Goal: Information Seeking & Learning: Check status

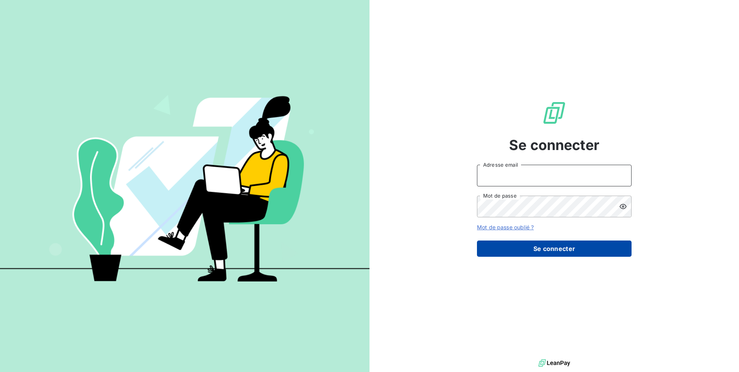
type input "[EMAIL_ADDRESS][PERSON_NAME][DOMAIN_NAME]"
click at [547, 247] on button "Se connecter" at bounding box center [554, 248] width 155 height 16
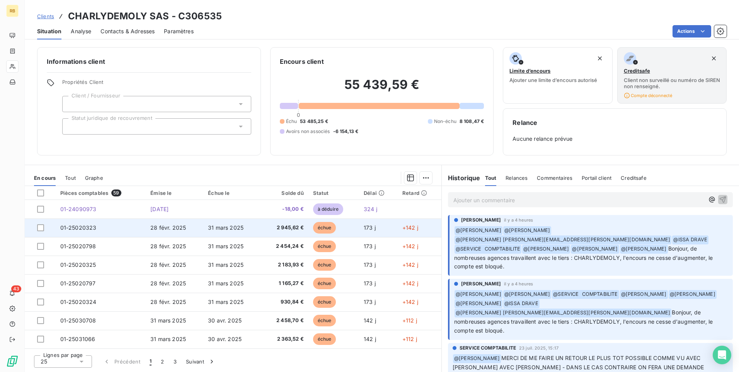
click at [326, 226] on span "échue" at bounding box center [324, 228] width 23 height 12
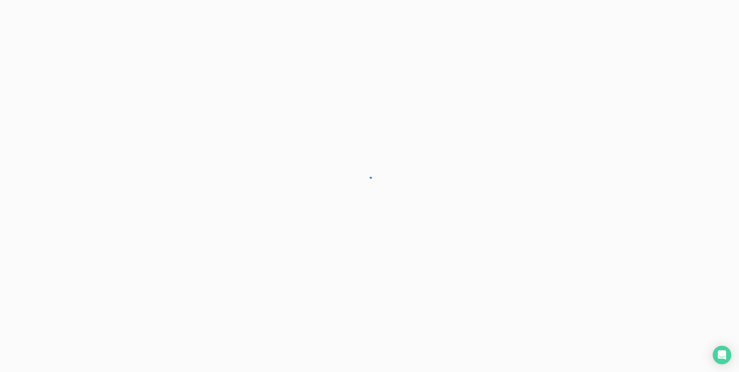
click at [326, 226] on div at bounding box center [369, 186] width 739 height 372
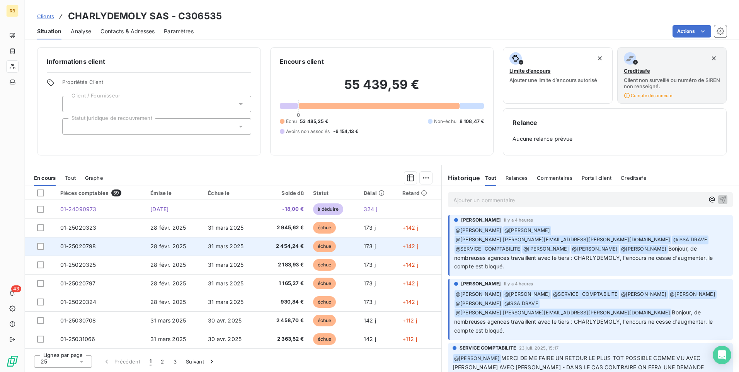
click at [322, 245] on span "échue" at bounding box center [324, 246] width 23 height 12
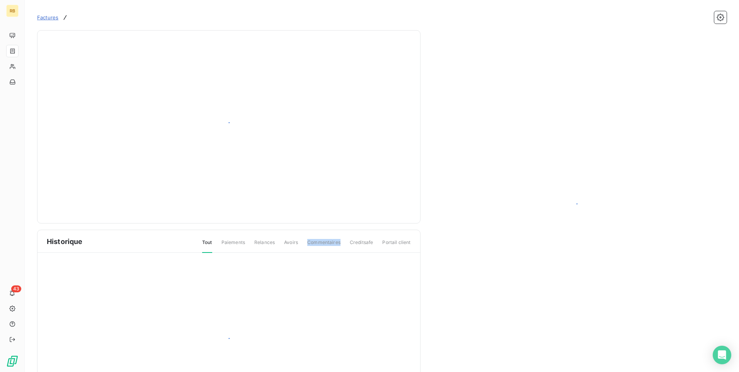
click at [322, 245] on span "Commentaires" at bounding box center [323, 245] width 33 height 13
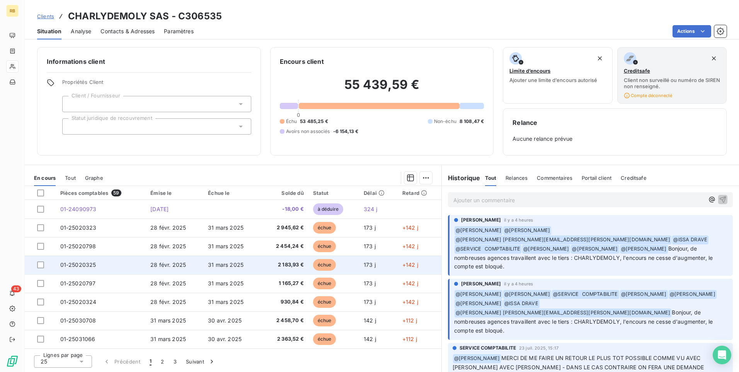
click at [319, 265] on span "échue" at bounding box center [324, 265] width 23 height 12
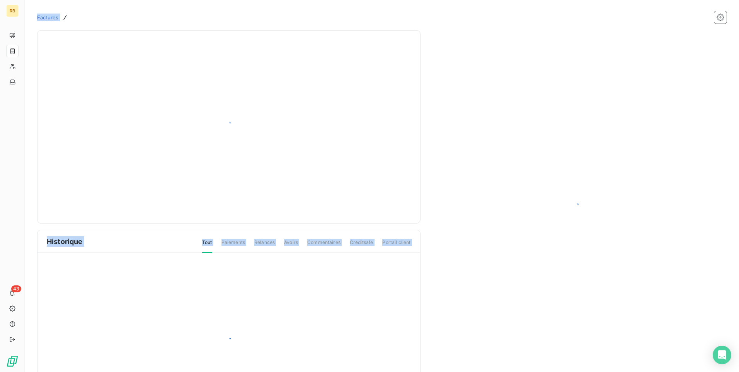
click at [319, 265] on div at bounding box center [228, 342] width 383 height 179
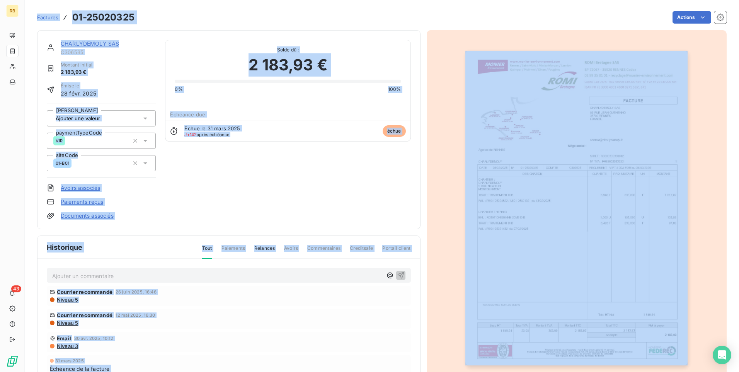
click at [491, 198] on img "button" at bounding box center [576, 208] width 222 height 315
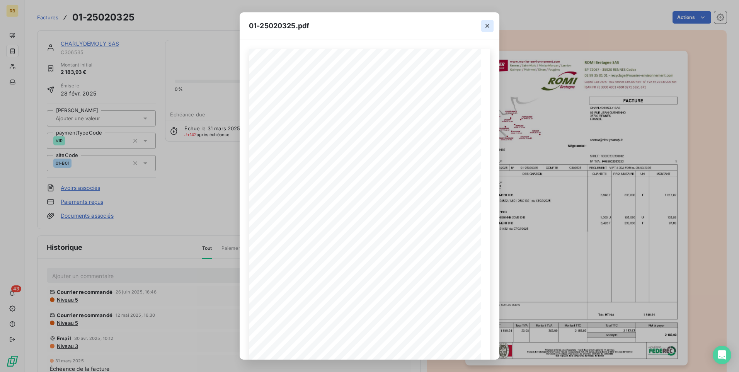
click at [485, 26] on icon "button" at bounding box center [488, 26] width 8 height 8
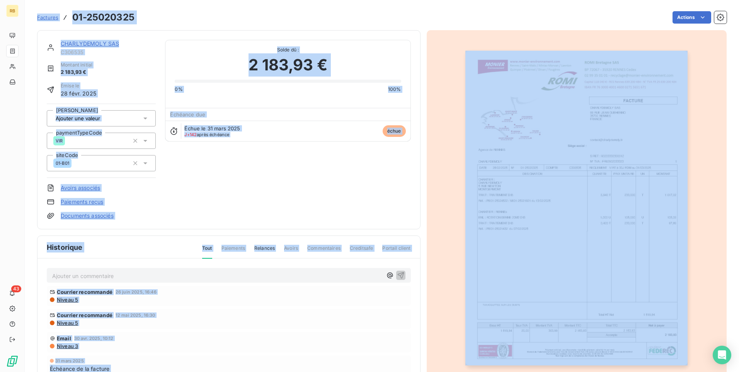
click at [572, 40] on button "button" at bounding box center [577, 207] width 232 height 337
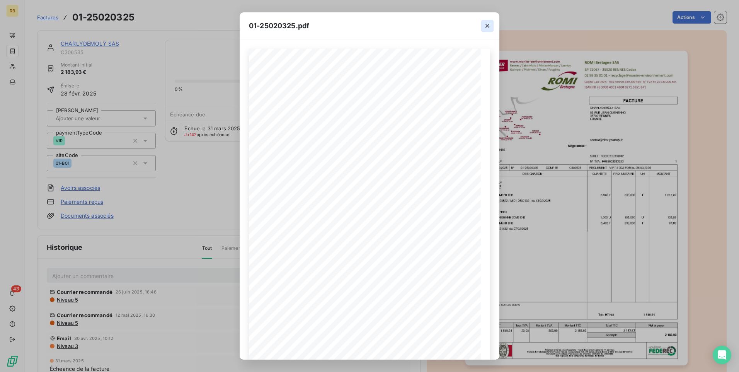
click at [487, 24] on icon "button" at bounding box center [488, 26] width 8 height 8
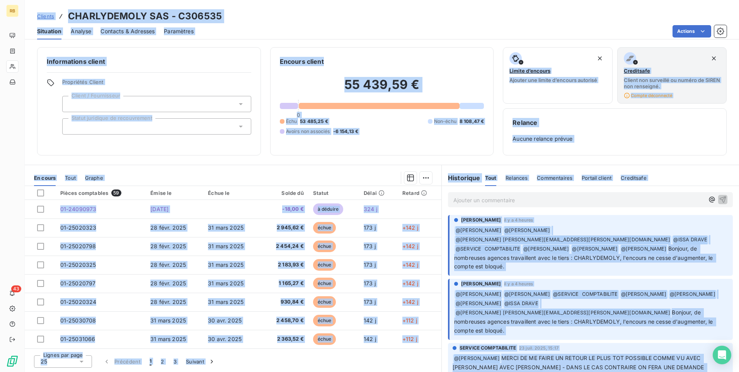
click at [339, 172] on div at bounding box center [272, 178] width 320 height 12
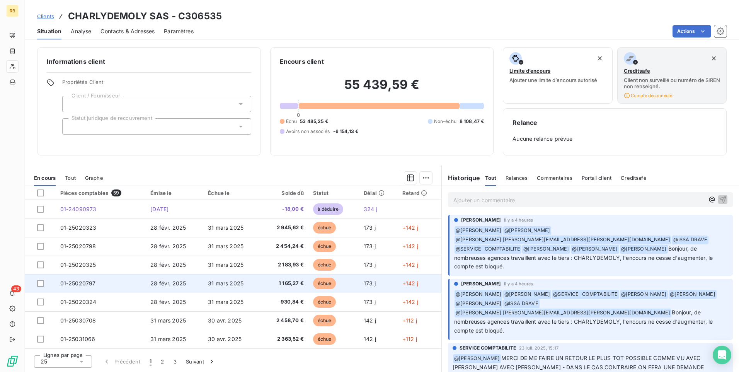
click at [324, 281] on span "échue" at bounding box center [324, 284] width 23 height 12
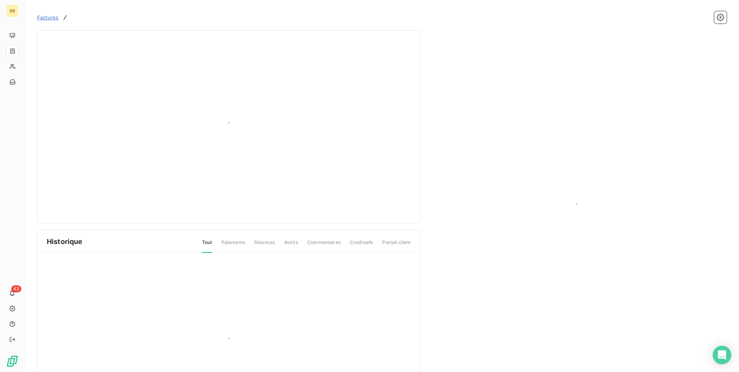
click at [324, 281] on div at bounding box center [228, 342] width 383 height 179
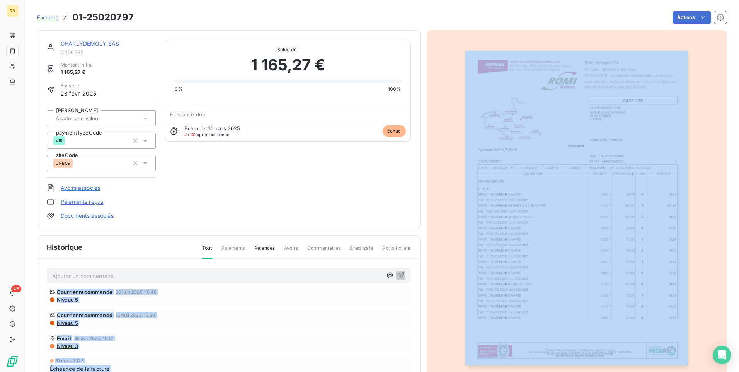
click at [434, 172] on div at bounding box center [577, 208] width 300 height 356
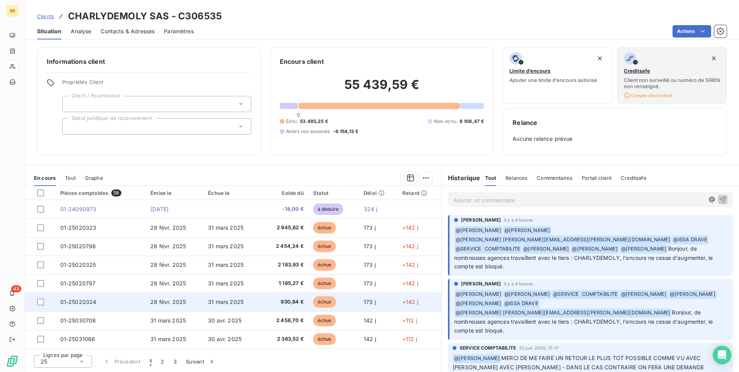
click at [321, 302] on span "échue" at bounding box center [324, 302] width 23 height 12
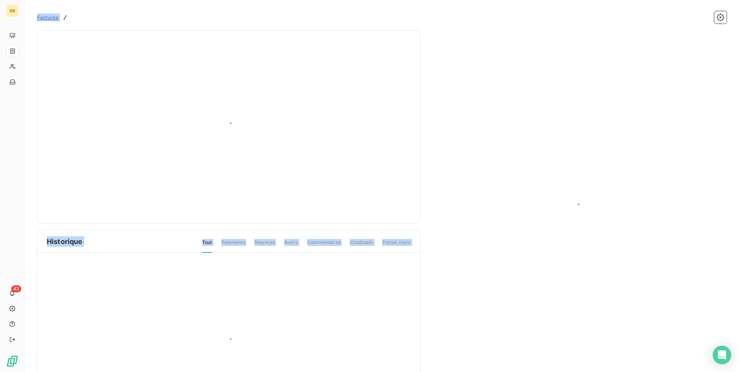
click at [321, 302] on div at bounding box center [228, 342] width 383 height 179
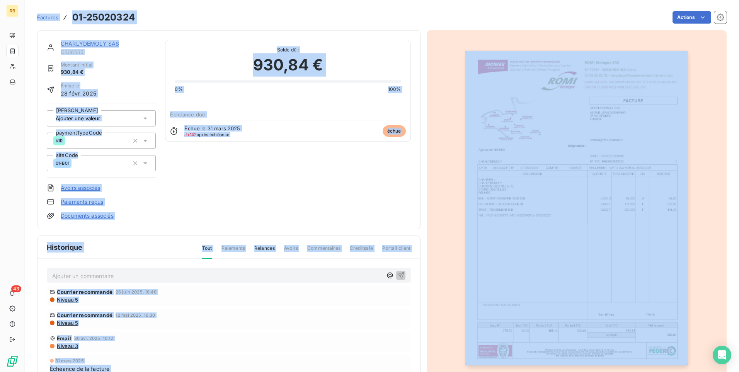
click at [453, 213] on div at bounding box center [577, 208] width 300 height 356
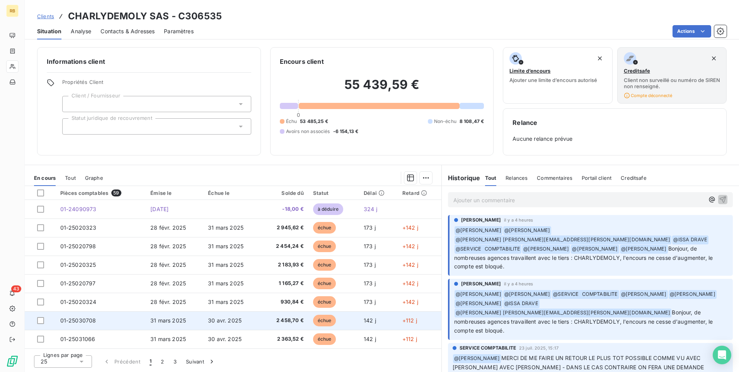
click at [323, 321] on span "échue" at bounding box center [324, 321] width 23 height 12
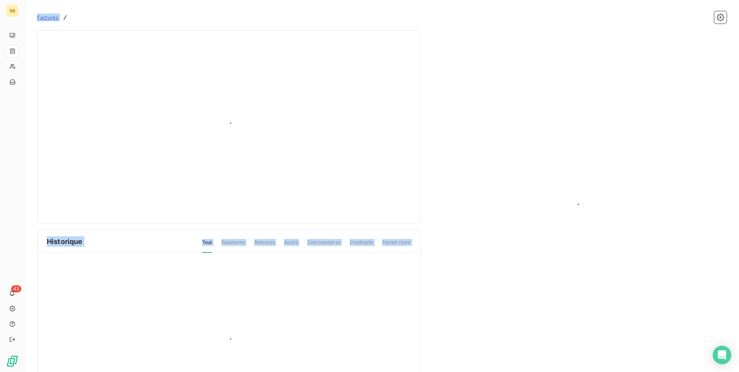
click at [323, 321] on div at bounding box center [228, 342] width 383 height 179
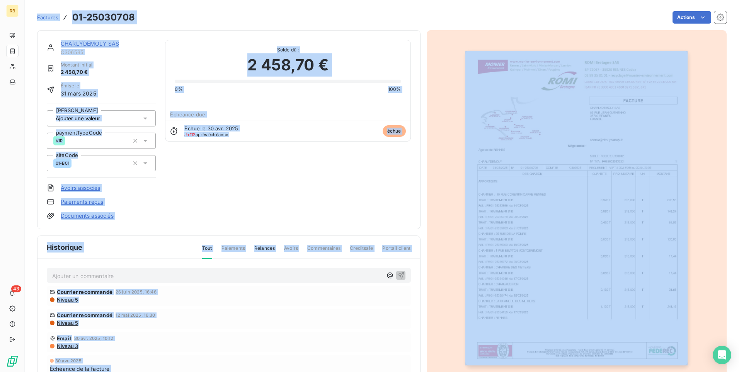
click at [441, 200] on div at bounding box center [577, 208] width 300 height 356
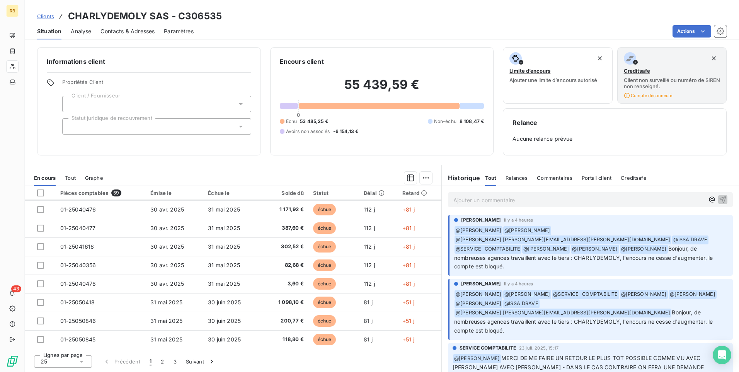
scroll to position [315, 0]
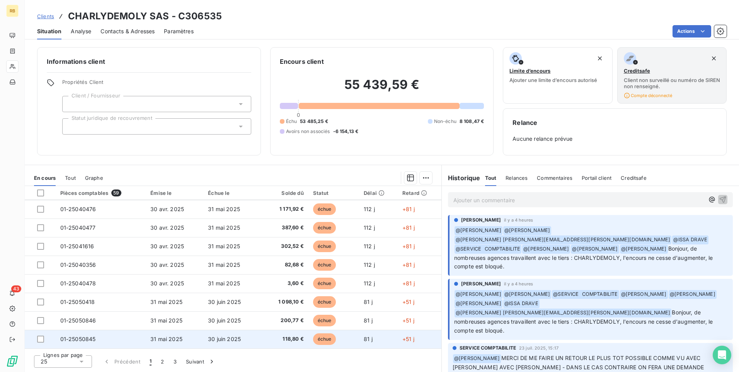
click at [319, 338] on span "échue" at bounding box center [324, 339] width 23 height 12
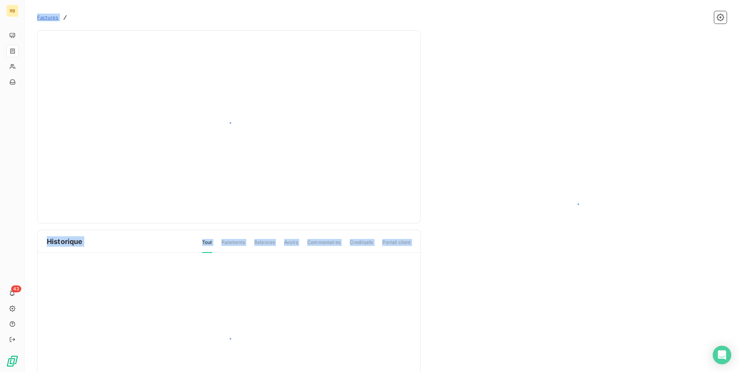
click at [319, 338] on div at bounding box center [228, 342] width 383 height 179
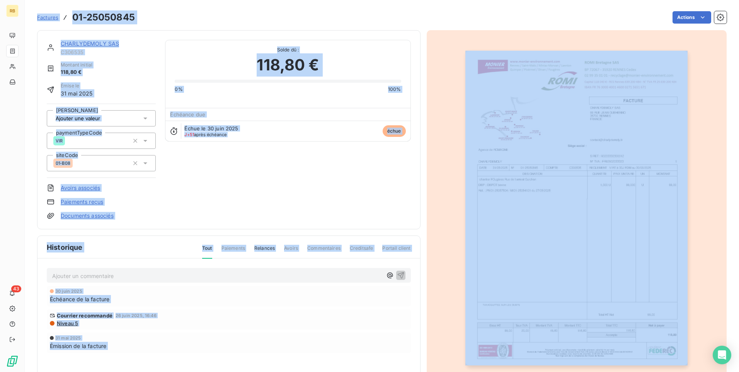
drag, startPoint x: 319, startPoint y: 338, endPoint x: 435, endPoint y: 256, distance: 142.2
click at [435, 256] on div at bounding box center [577, 208] width 300 height 356
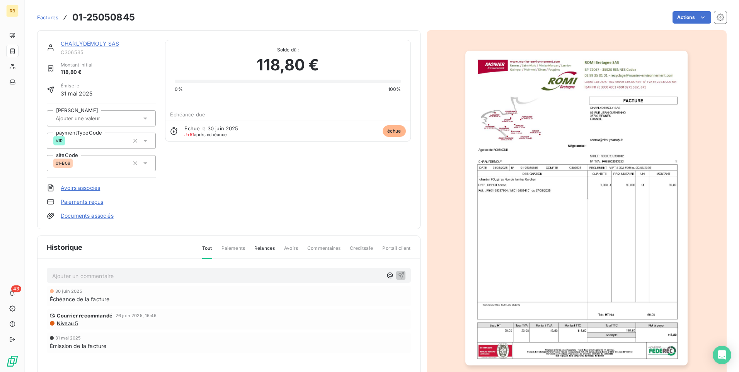
click at [538, 162] on img "button" at bounding box center [576, 208] width 222 height 315
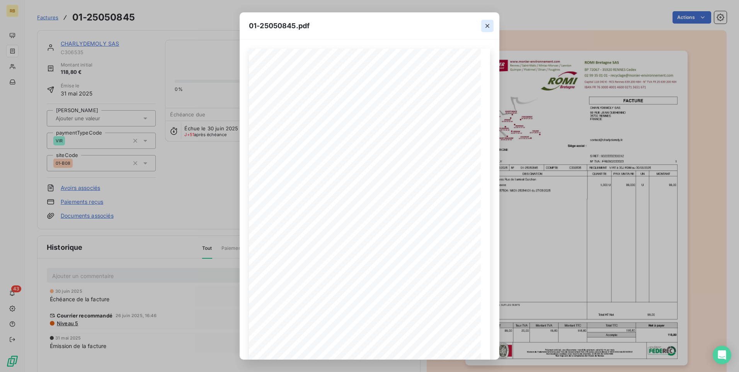
click at [486, 24] on icon "button" at bounding box center [488, 26] width 8 height 8
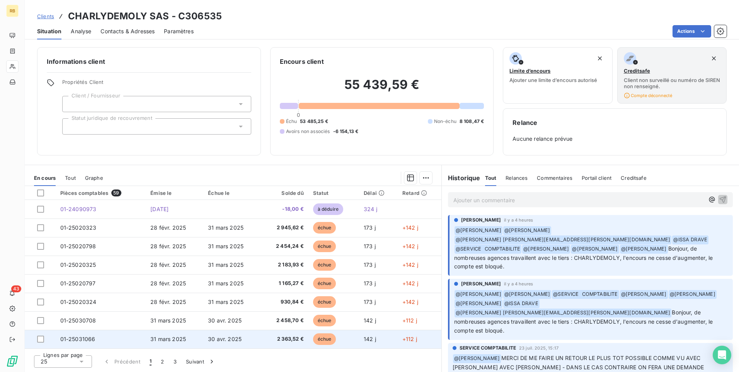
click at [322, 339] on span "échue" at bounding box center [324, 339] width 23 height 12
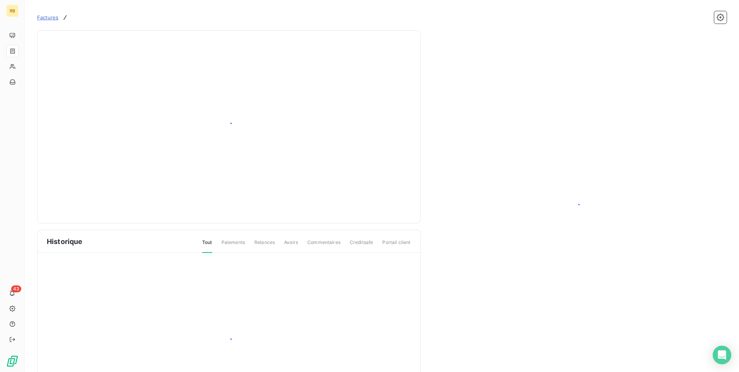
click at [322, 339] on div at bounding box center [228, 342] width 383 height 179
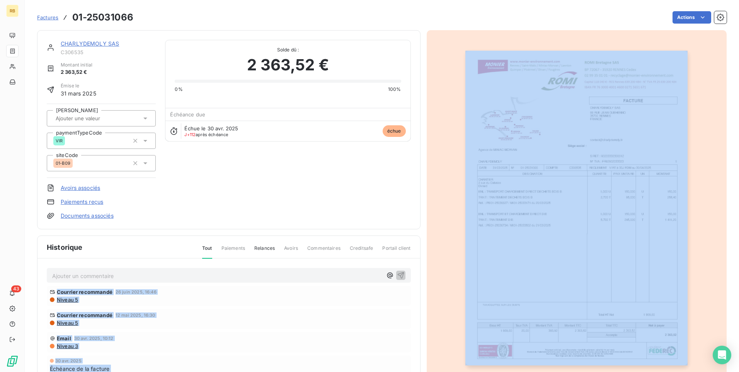
click at [444, 182] on div at bounding box center [577, 208] width 300 height 356
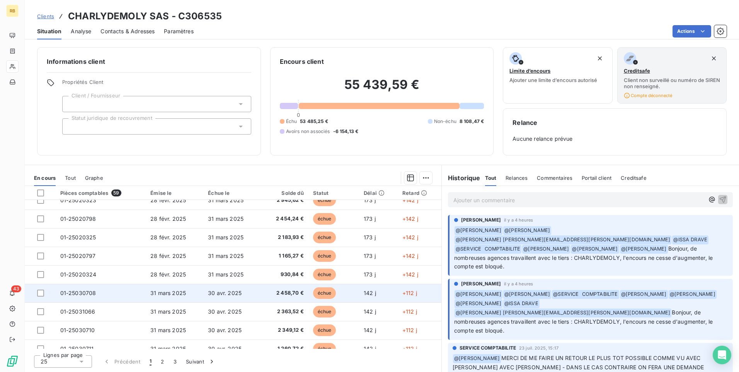
scroll to position [39, 0]
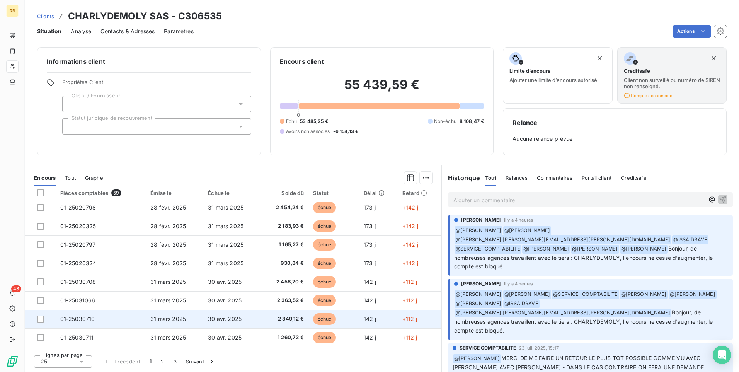
click at [319, 319] on span "échue" at bounding box center [324, 319] width 23 height 12
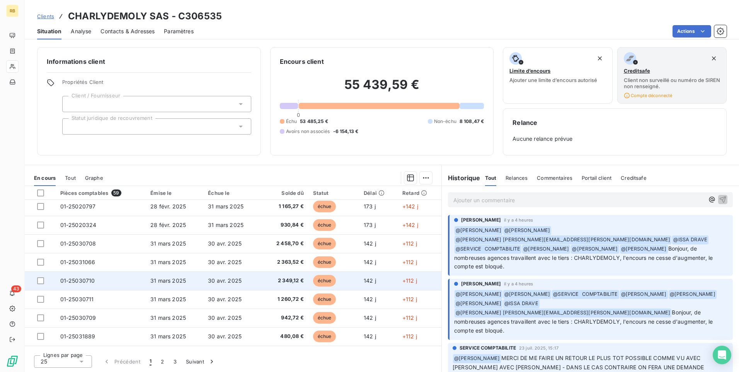
scroll to position [77, 0]
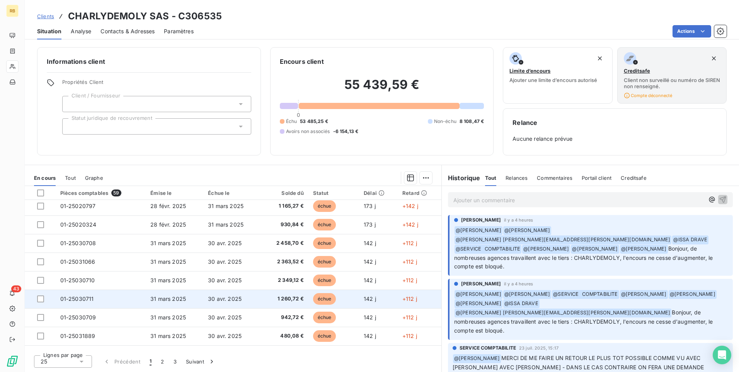
click at [319, 297] on span "échue" at bounding box center [324, 299] width 23 height 12
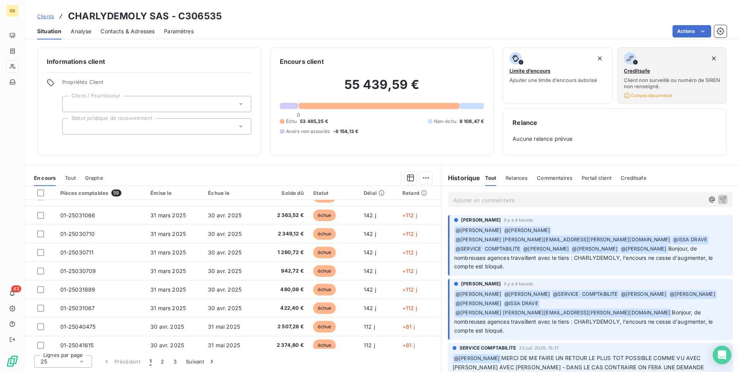
scroll to position [129, 0]
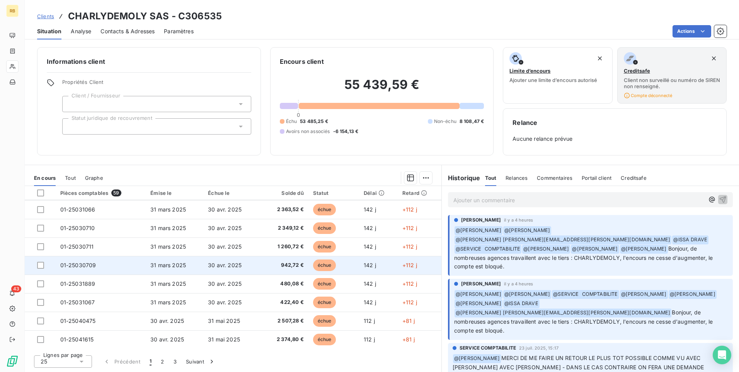
click at [329, 262] on span "échue" at bounding box center [324, 265] width 23 height 12
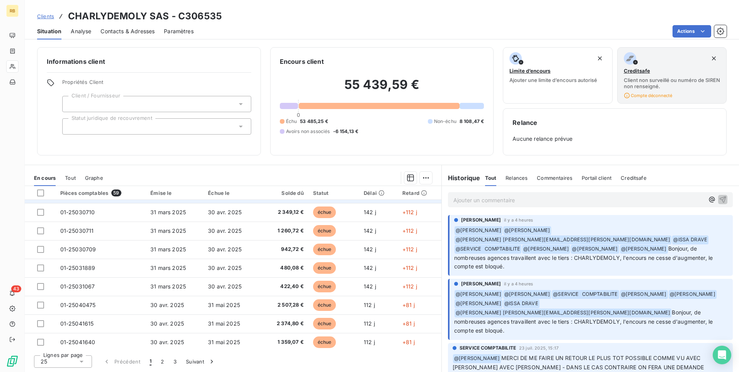
scroll to position [155, 0]
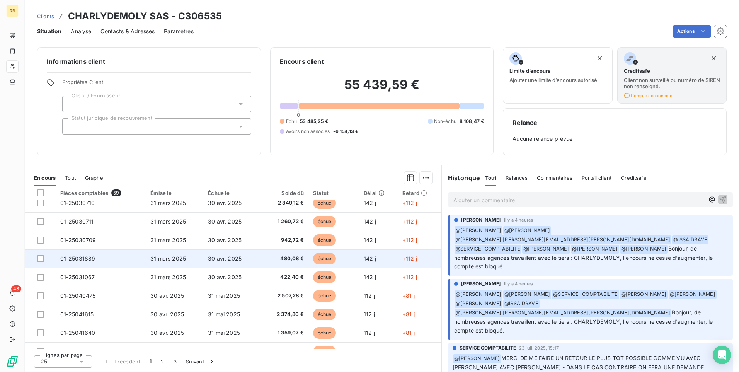
click at [292, 258] on span "480,08 €" at bounding box center [285, 259] width 38 height 8
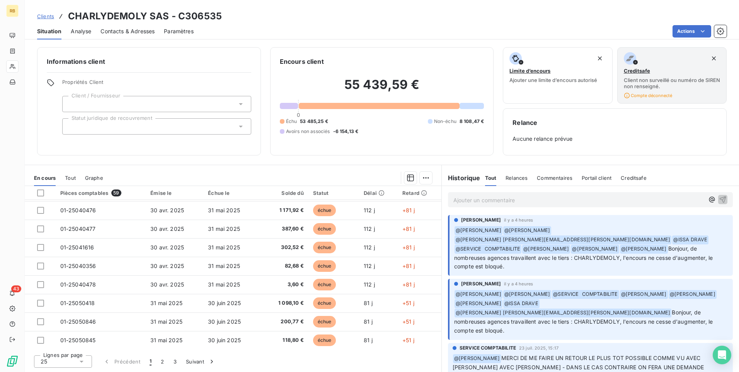
scroll to position [315, 0]
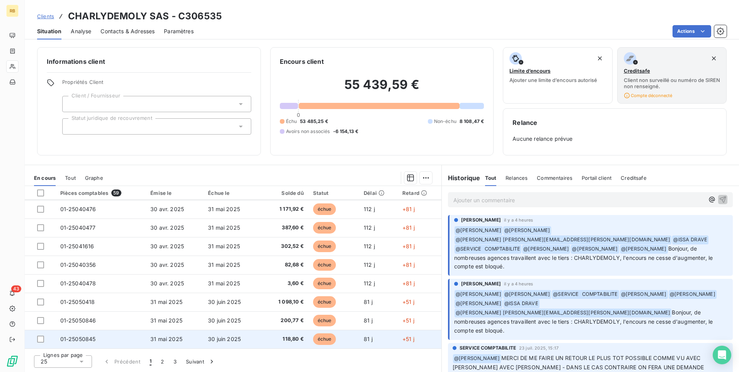
click at [323, 338] on span "échue" at bounding box center [324, 339] width 23 height 12
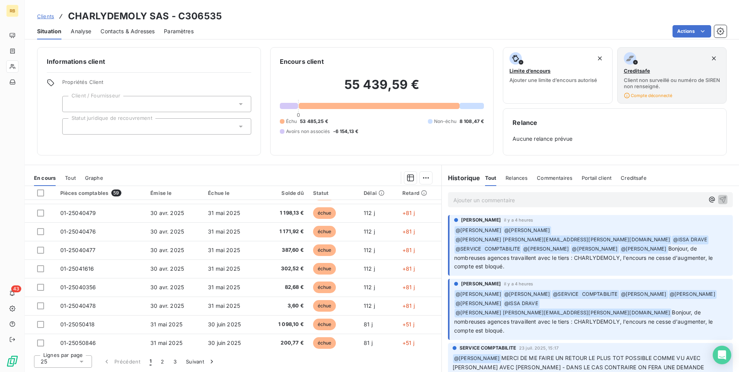
scroll to position [315, 0]
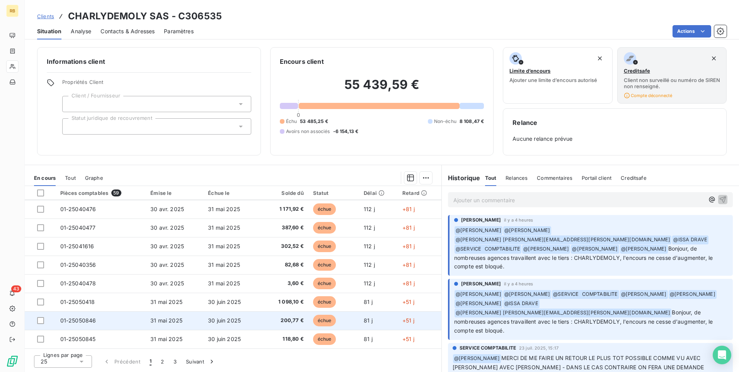
click at [323, 320] on span "échue" at bounding box center [324, 321] width 23 height 12
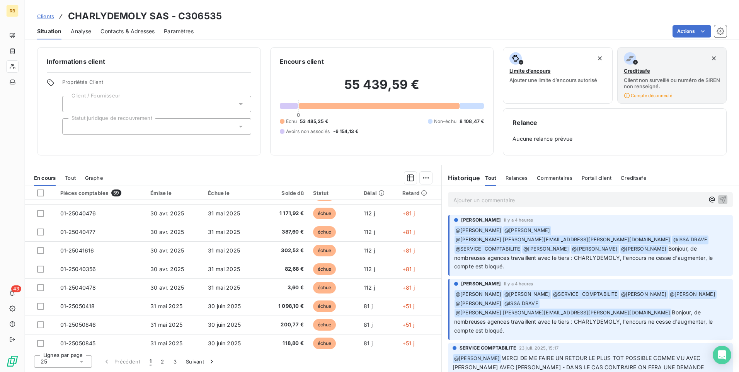
scroll to position [315, 0]
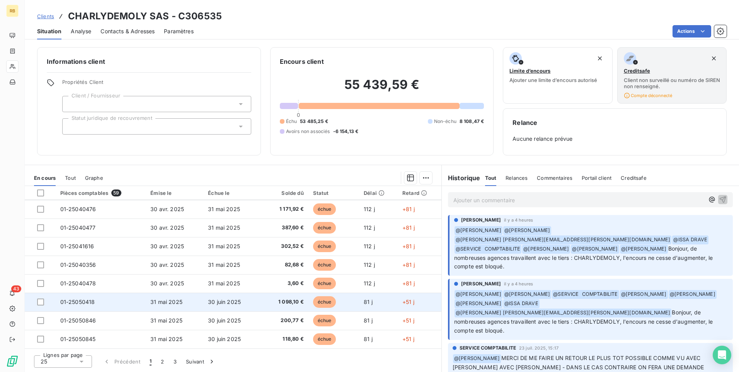
click at [326, 302] on span "échue" at bounding box center [324, 302] width 23 height 12
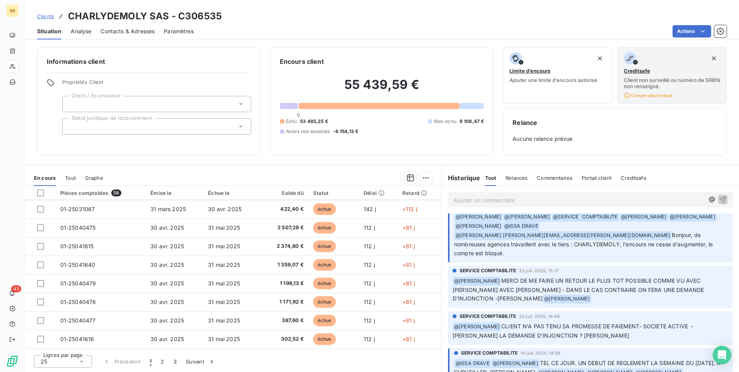
scroll to position [232, 0]
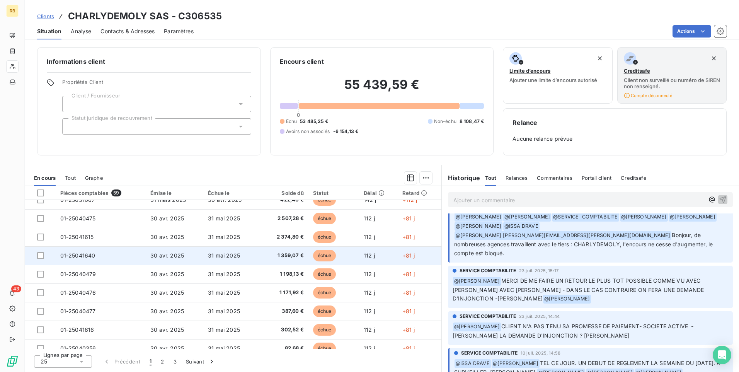
click at [325, 253] on span "échue" at bounding box center [324, 256] width 23 height 12
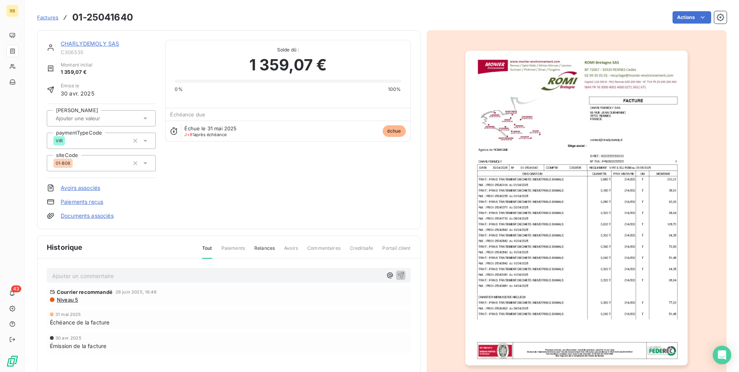
click at [524, 256] on img "button" at bounding box center [576, 208] width 222 height 315
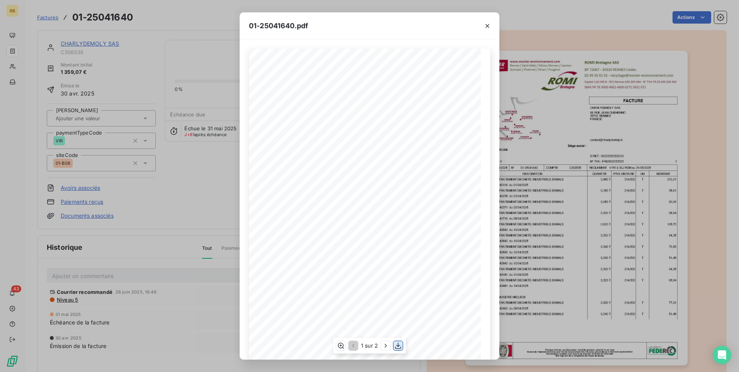
click at [400, 346] on icon "button" at bounding box center [398, 346] width 8 height 8
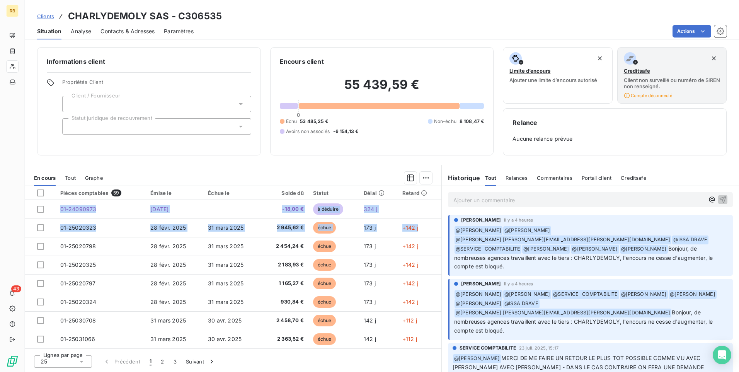
drag, startPoint x: 438, startPoint y: 234, endPoint x: 439, endPoint y: 247, distance: 13.2
click at [439, 247] on div "Pièces comptables 59 Émise le Échue le Solde dû Statut Délai Retard 01-24090973…" at bounding box center [233, 267] width 417 height 163
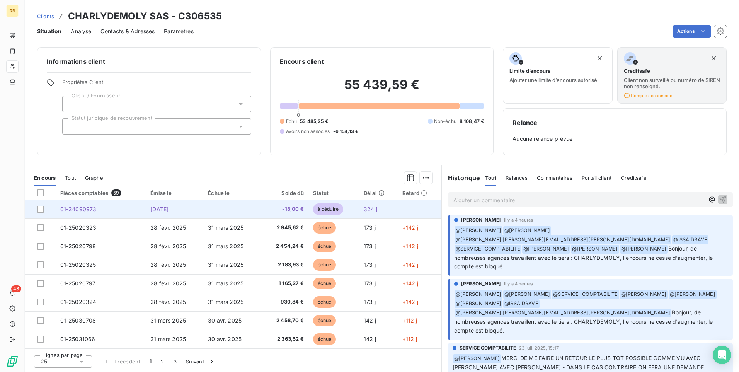
drag, startPoint x: 439, startPoint y: 247, endPoint x: 433, endPoint y: 211, distance: 36.7
click at [433, 211] on td at bounding box center [420, 209] width 44 height 19
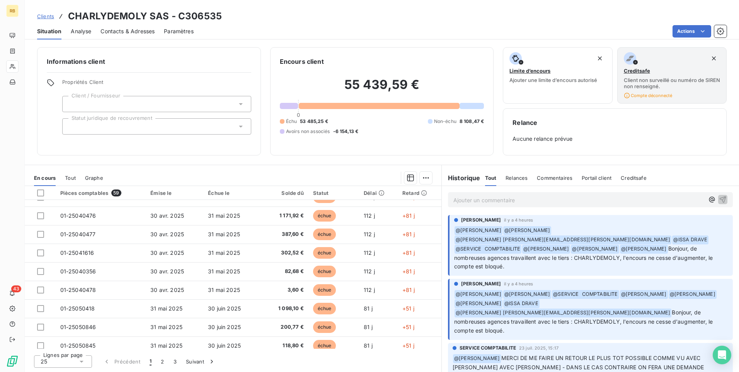
scroll to position [315, 0]
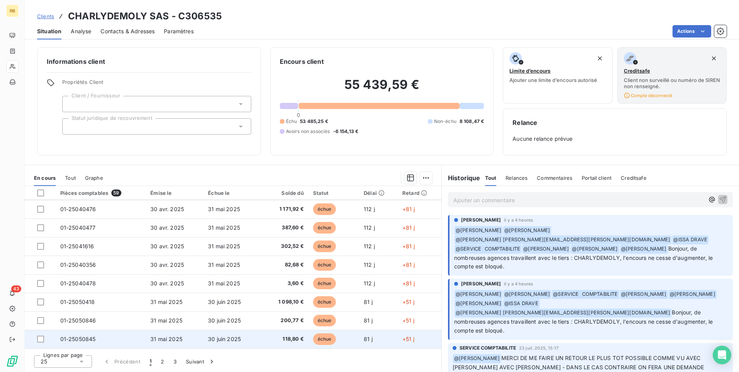
click at [322, 336] on span "échue" at bounding box center [324, 339] width 23 height 12
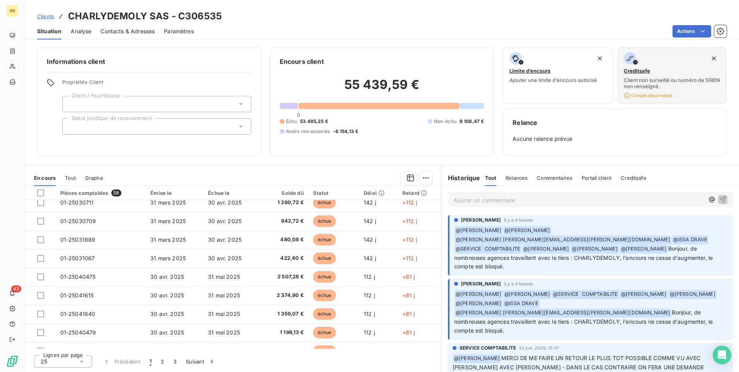
scroll to position [315, 0]
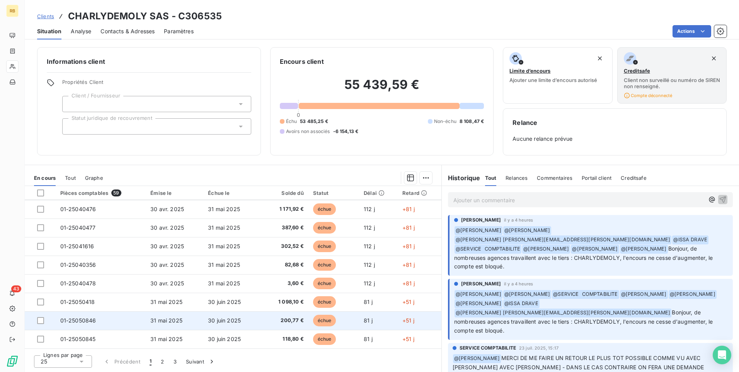
click at [323, 320] on span "échue" at bounding box center [324, 321] width 23 height 12
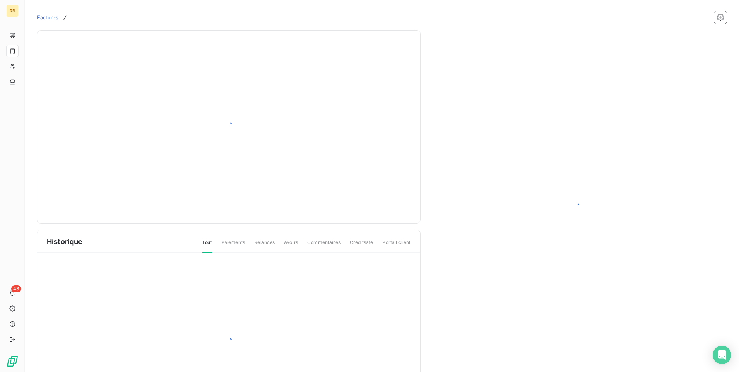
click at [323, 320] on div at bounding box center [228, 342] width 383 height 179
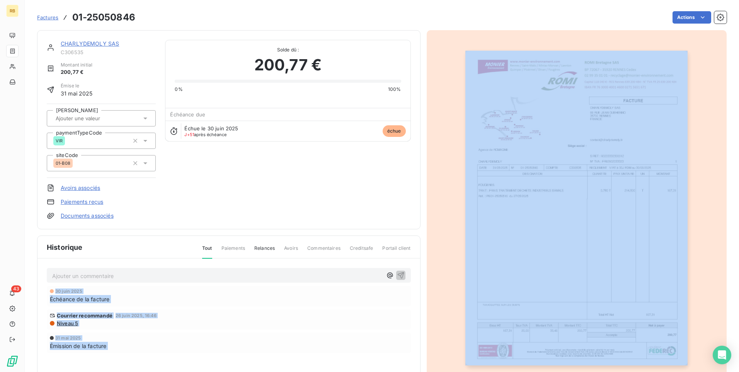
click at [437, 203] on div at bounding box center [577, 208] width 300 height 356
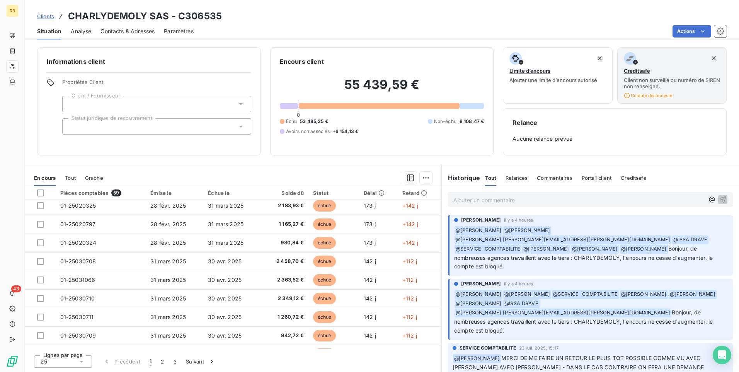
scroll to position [315, 0]
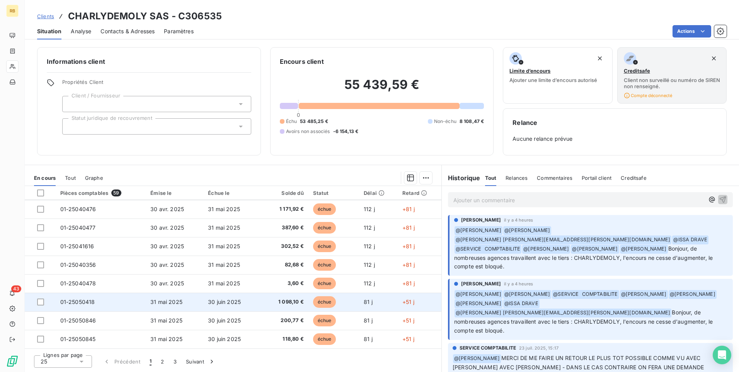
click at [320, 300] on span "échue" at bounding box center [324, 302] width 23 height 12
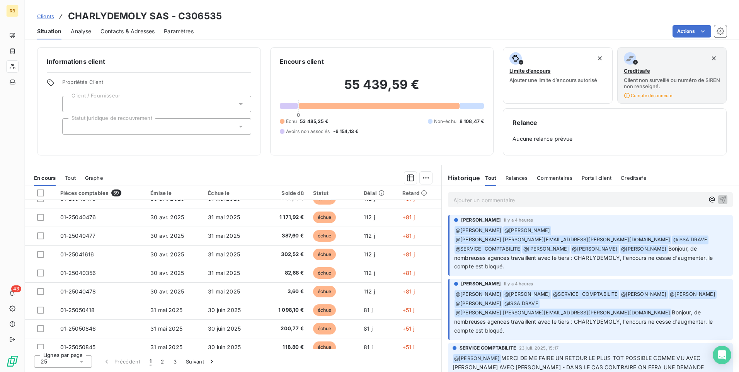
scroll to position [315, 0]
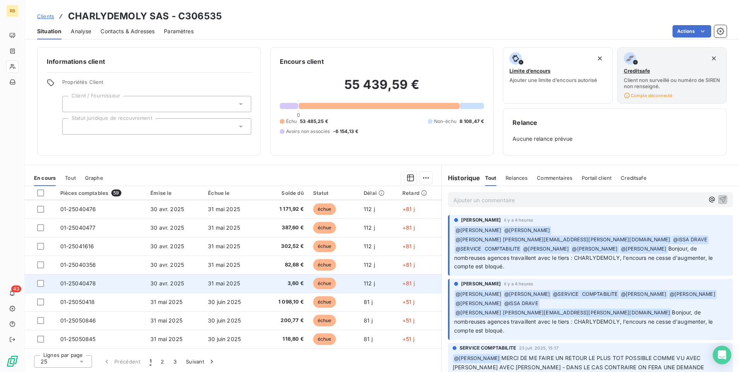
click at [320, 282] on span "échue" at bounding box center [324, 284] width 23 height 12
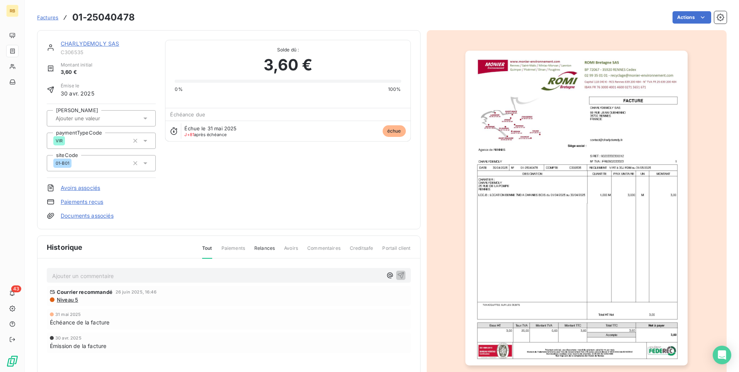
click at [443, 69] on div at bounding box center [577, 208] width 300 height 356
click at [409, 197] on div "CHARLYDEMOLY SAS C306535 Montant initial 3,60 € Émise le 30 avr. 2025 Saisie ma…" at bounding box center [228, 129] width 383 height 199
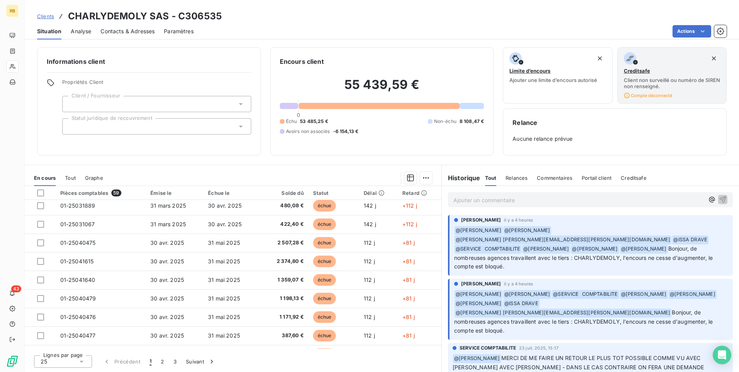
scroll to position [315, 0]
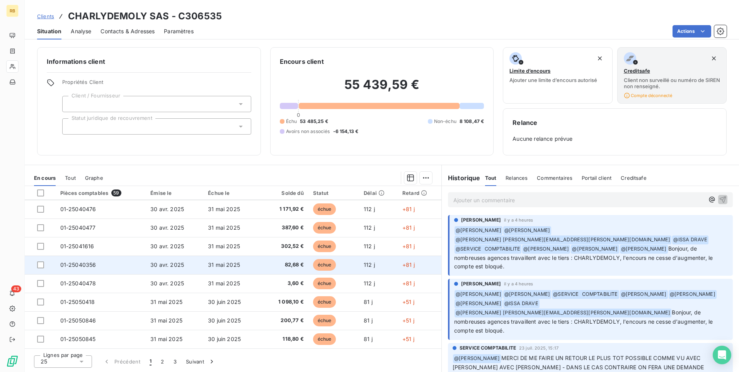
click at [328, 263] on span "échue" at bounding box center [324, 265] width 23 height 12
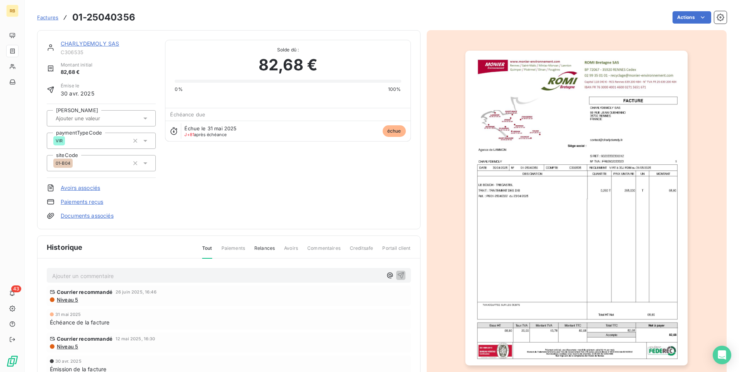
click at [421, 85] on div "CHARLYDEMOLY SAS C306535 Montant initial 82,68 € Émise le 30 avr. 2025 Saisie m…" at bounding box center [382, 221] width 690 height 390
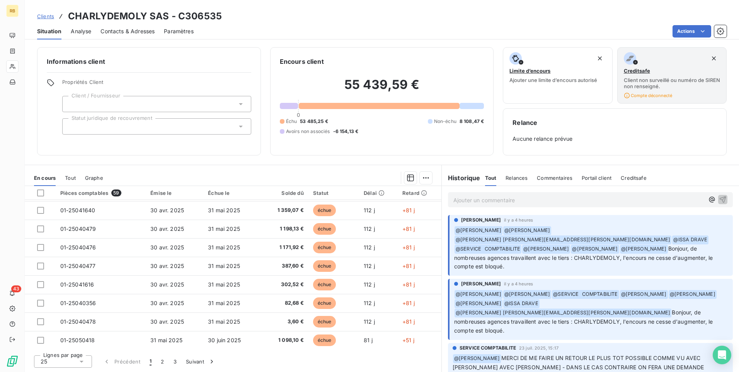
scroll to position [315, 0]
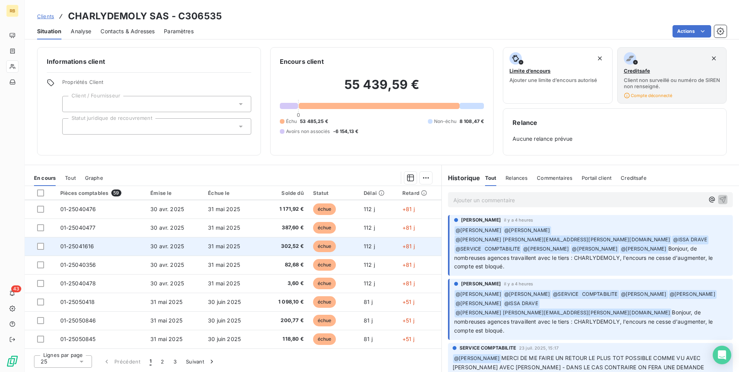
click at [325, 244] on span "échue" at bounding box center [324, 246] width 23 height 12
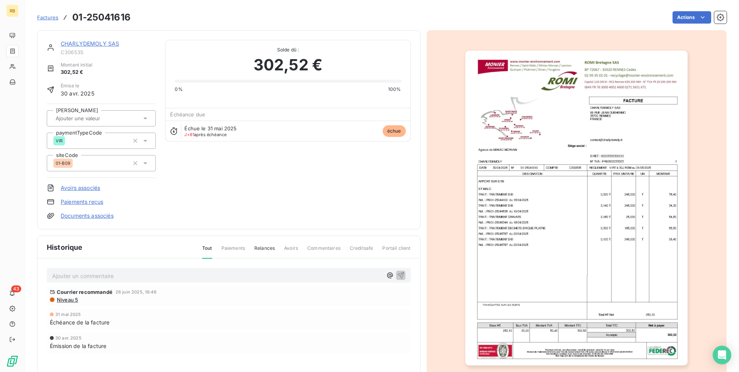
click at [419, 134] on div "CHARLYDEMOLY SAS C306535 Montant initial 302,52 € Émise le 30 avr. 2025 Saisie …" at bounding box center [382, 221] width 690 height 390
click at [419, 155] on div "CHARLYDEMOLY SAS C306535 Montant initial 302,52 € Émise le 30 avr. 2025 Saisie …" at bounding box center [382, 221] width 690 height 390
click at [471, 85] on div at bounding box center [577, 208] width 300 height 356
click at [453, 131] on div at bounding box center [577, 208] width 300 height 356
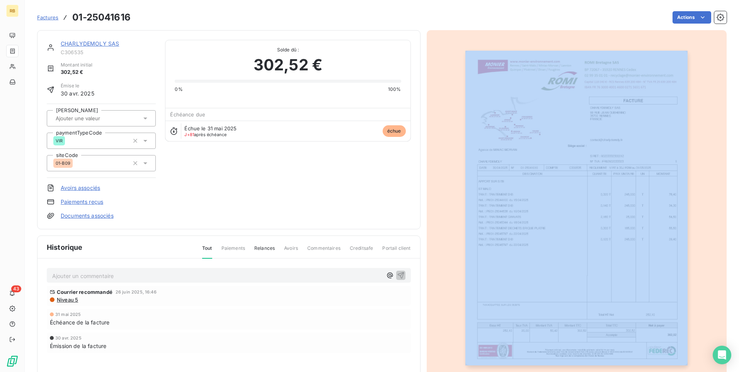
click at [453, 131] on div at bounding box center [577, 208] width 300 height 356
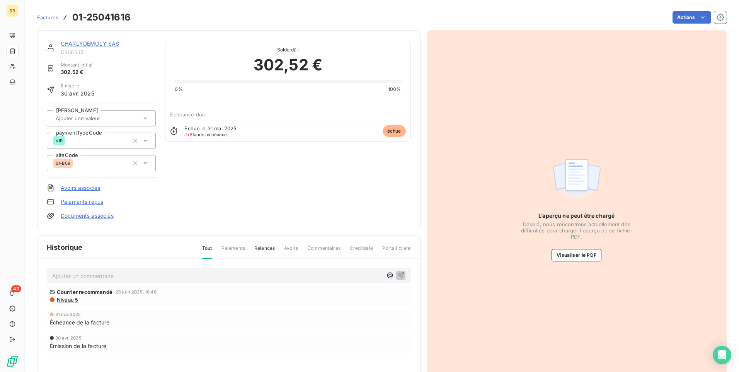
click at [423, 22] on div "Actions" at bounding box center [433, 17] width 587 height 12
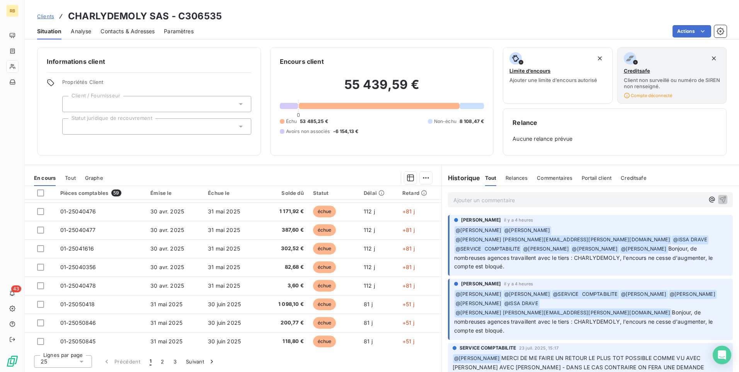
scroll to position [315, 0]
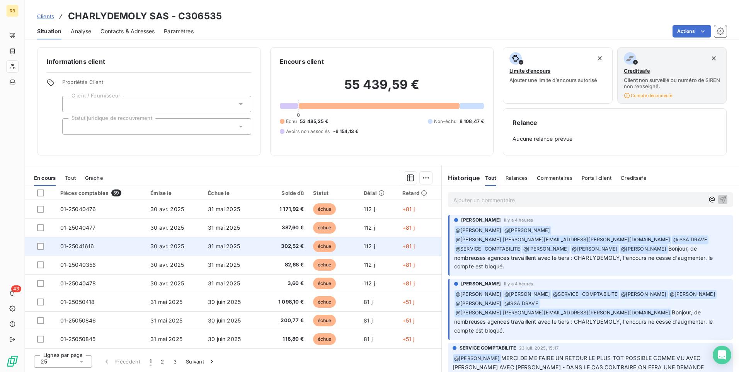
click at [286, 245] on span "302,52 €" at bounding box center [285, 246] width 38 height 8
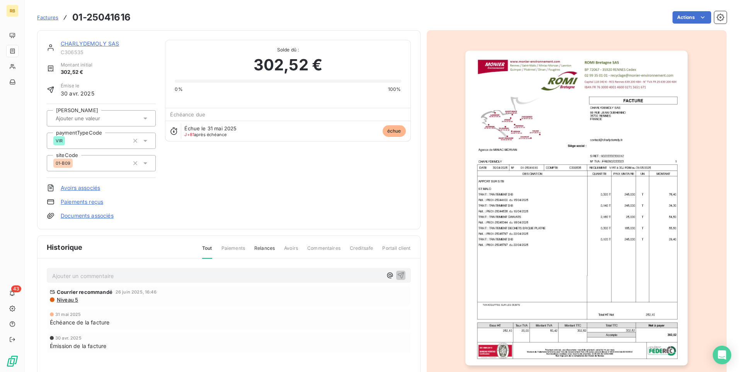
click at [286, 245] on span "Avoirs" at bounding box center [291, 251] width 14 height 13
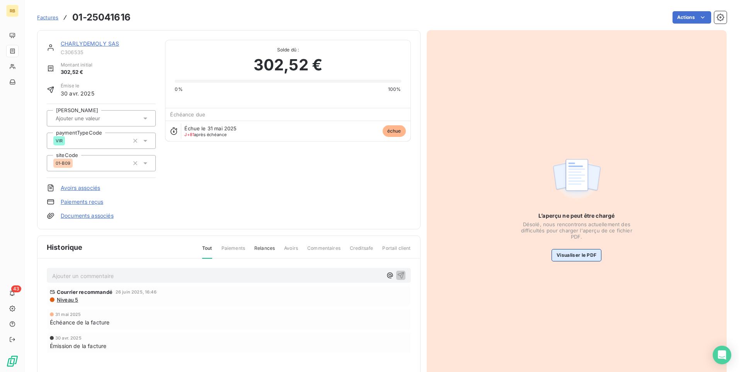
click at [568, 253] on button "Visualiser le PDF" at bounding box center [577, 255] width 50 height 12
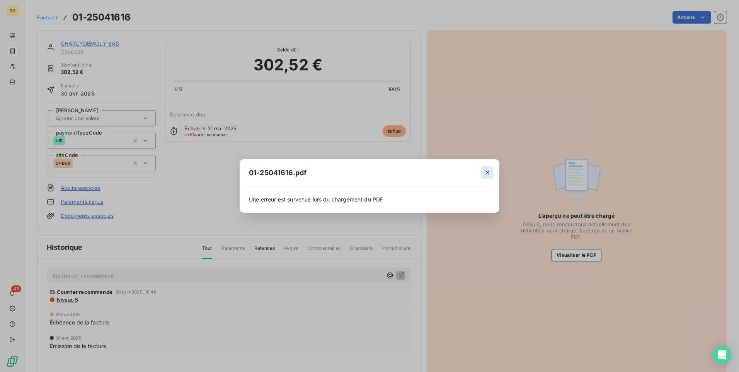
click at [487, 169] on icon "button" at bounding box center [488, 173] width 8 height 8
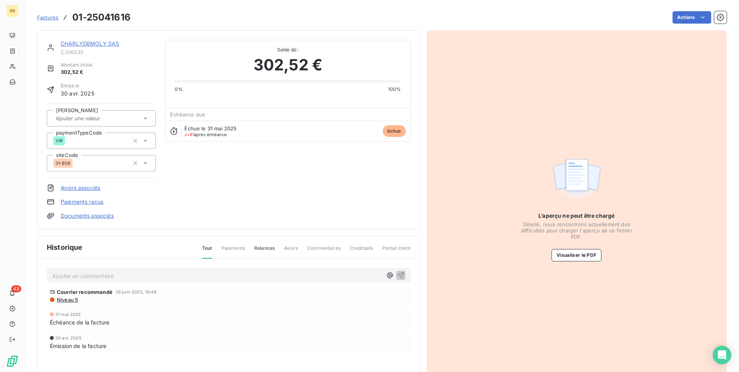
click at [247, 185] on div "CHARLYDEMOLY SAS C306535 Montant initial 302,52 € Émise le 30 avr. 2025 Saisie …" at bounding box center [229, 130] width 364 height 180
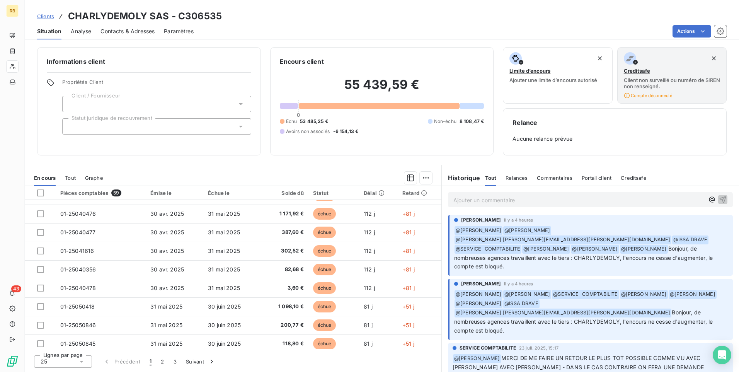
scroll to position [315, 0]
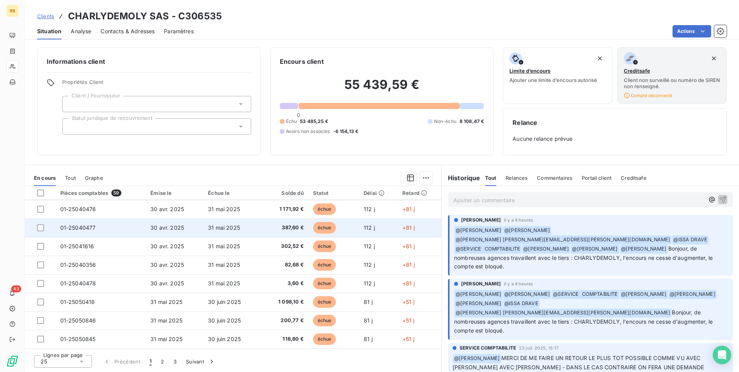
click at [293, 226] on span "387,60 €" at bounding box center [285, 228] width 38 height 8
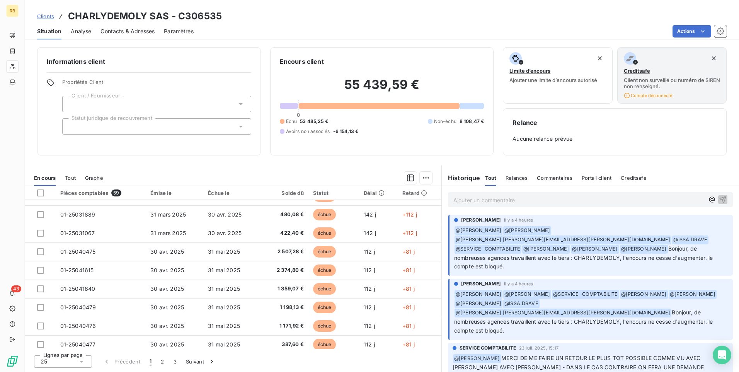
scroll to position [315, 0]
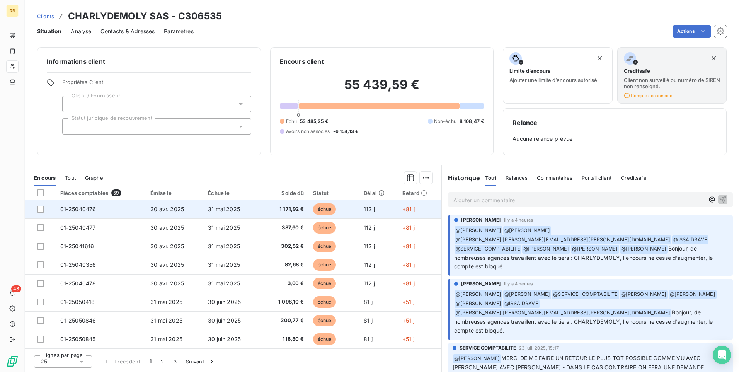
click at [326, 208] on span "échue" at bounding box center [324, 209] width 23 height 12
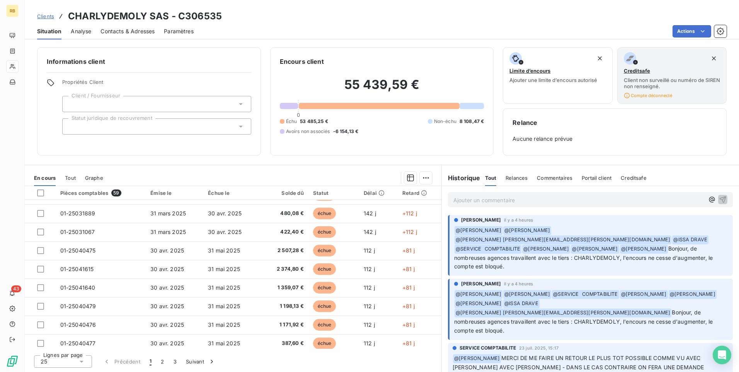
scroll to position [203, 0]
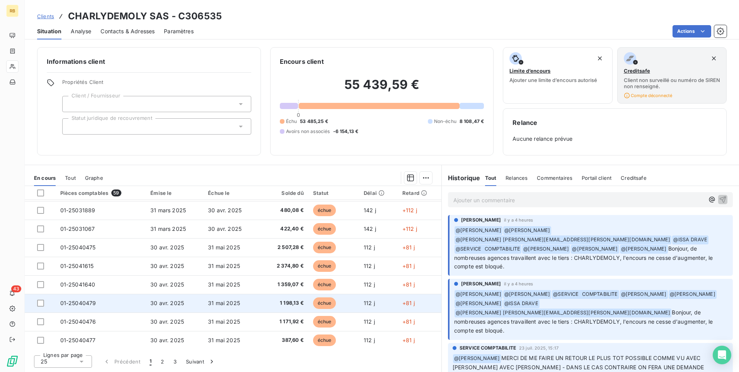
click at [323, 302] on span "échue" at bounding box center [324, 303] width 23 height 12
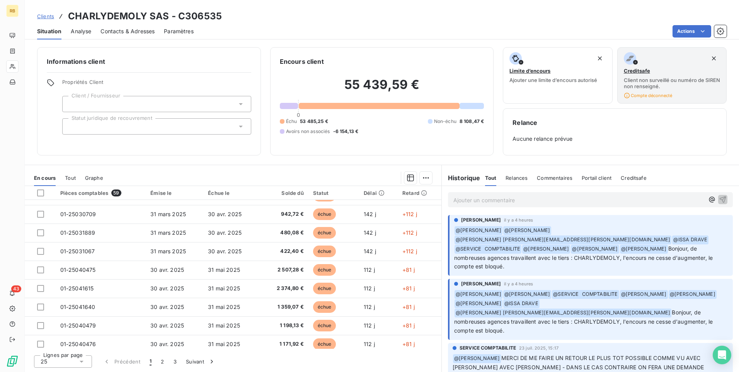
scroll to position [184, 0]
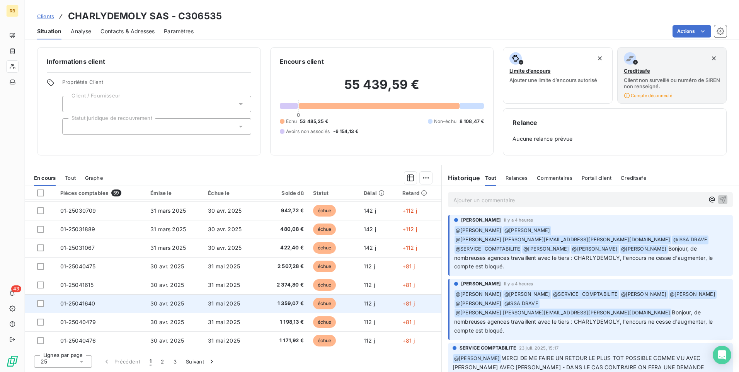
click at [325, 303] on span "échue" at bounding box center [324, 304] width 23 height 12
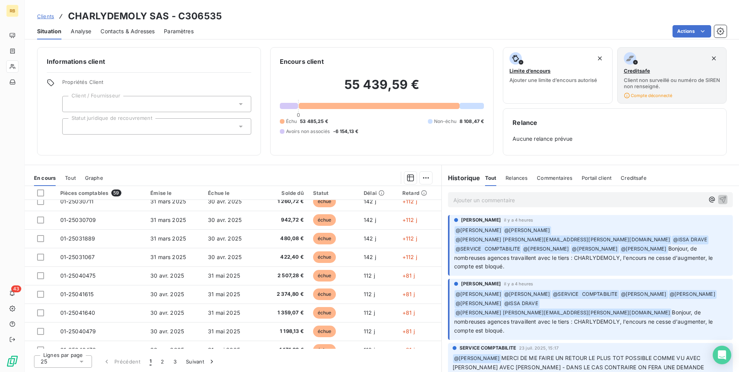
scroll to position [179, 0]
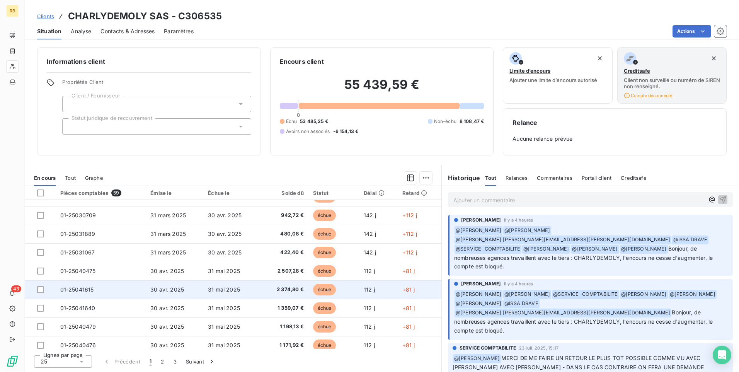
click at [325, 287] on span "échue" at bounding box center [324, 290] width 23 height 12
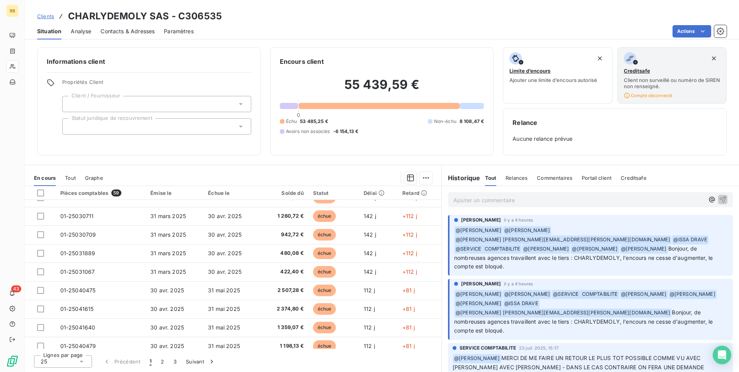
scroll to position [162, 0]
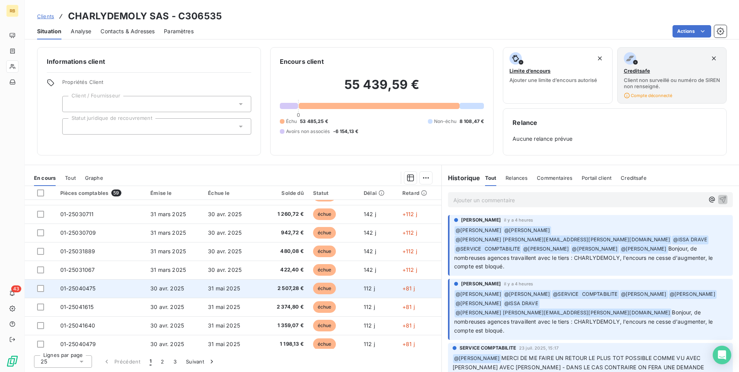
click at [320, 286] on span "échue" at bounding box center [324, 289] width 23 height 12
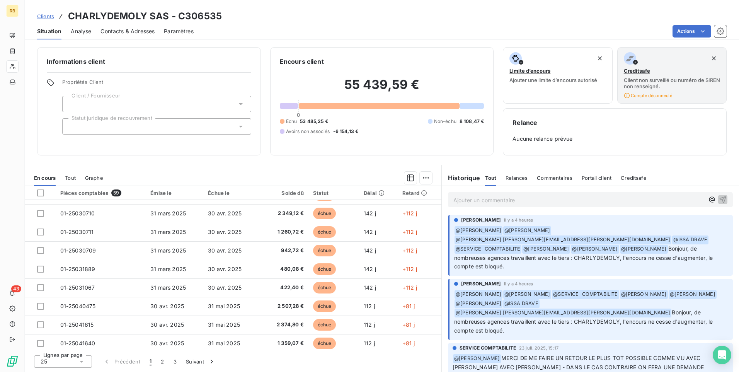
scroll to position [148, 0]
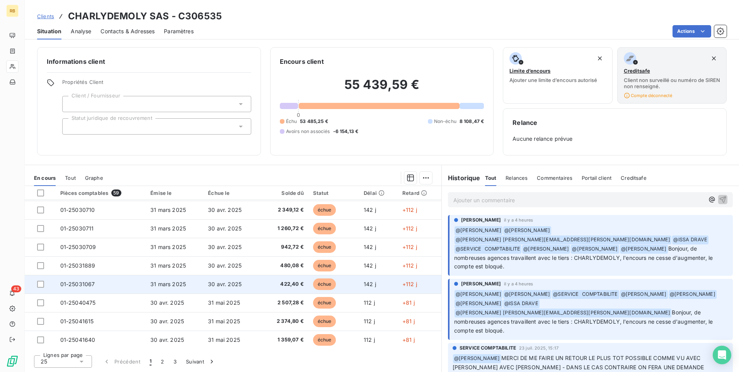
click at [326, 281] on span "échue" at bounding box center [324, 284] width 23 height 12
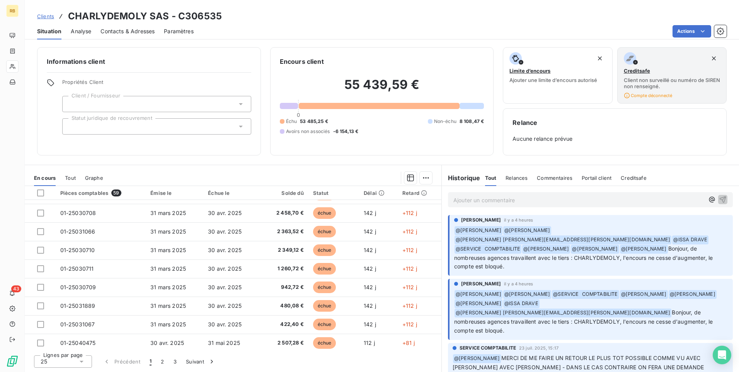
scroll to position [109, 0]
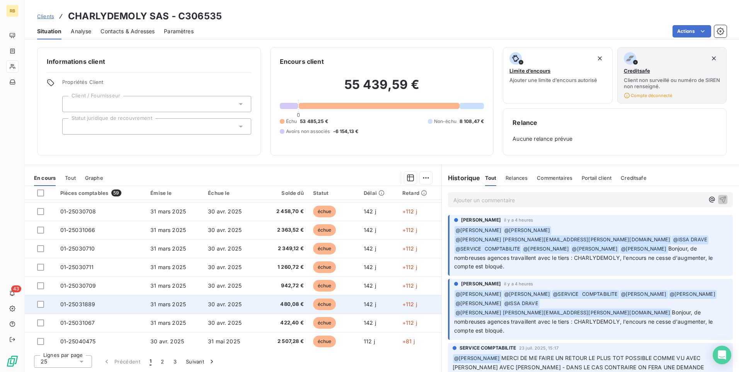
click at [323, 303] on span "échue" at bounding box center [324, 304] width 23 height 12
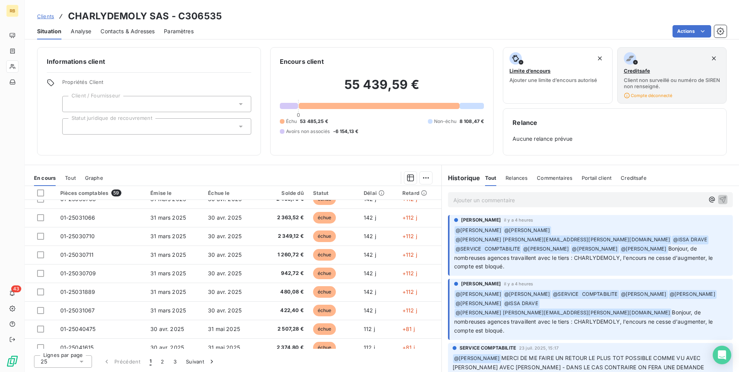
scroll to position [126, 0]
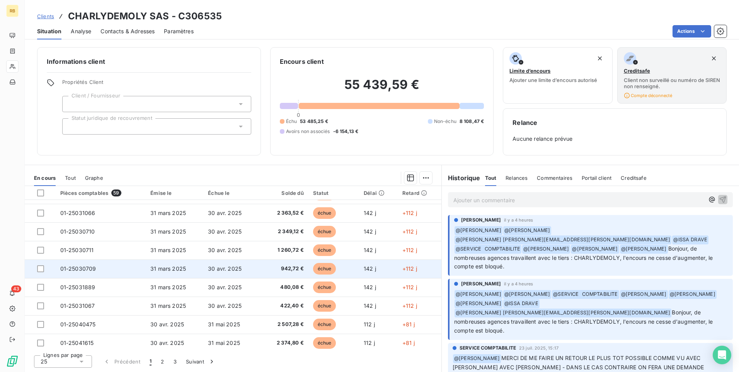
click at [319, 268] on span "échue" at bounding box center [324, 269] width 23 height 12
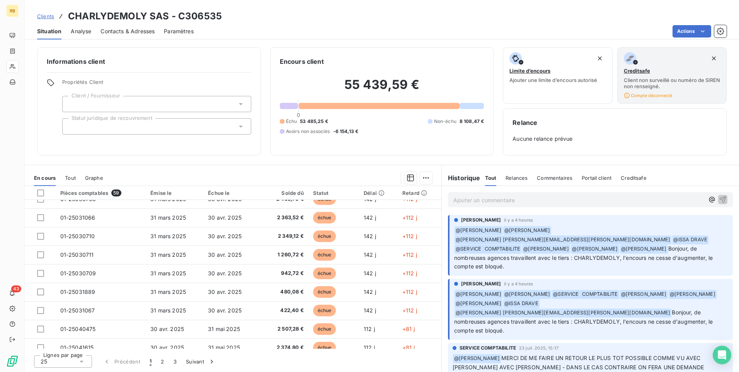
scroll to position [125, 0]
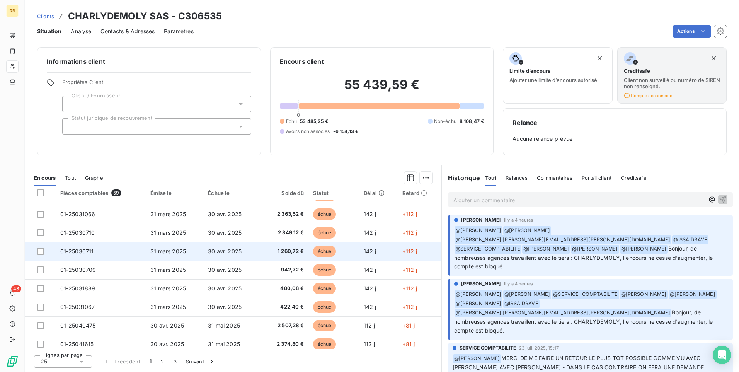
click at [324, 252] on span "échue" at bounding box center [324, 251] width 23 height 12
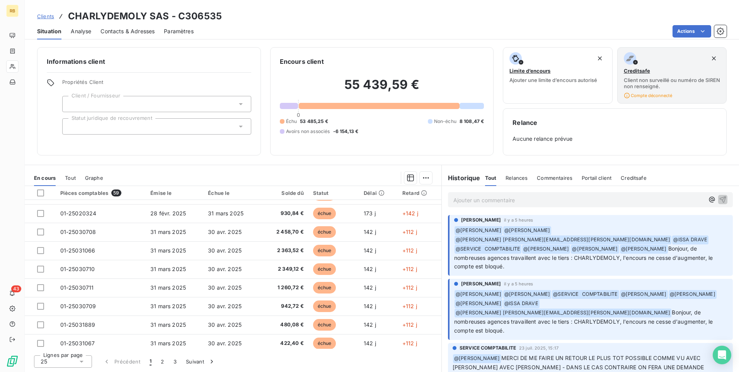
scroll to position [91, 0]
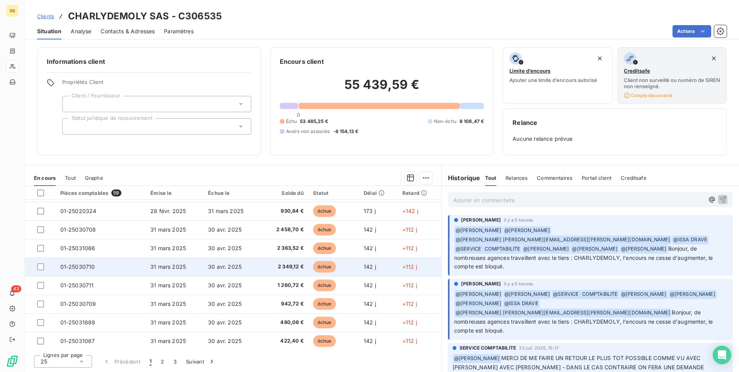
click at [329, 264] on span "échue" at bounding box center [324, 267] width 23 height 12
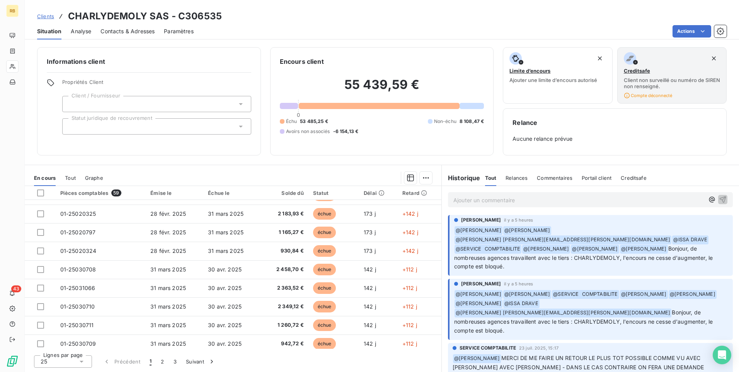
scroll to position [53, 0]
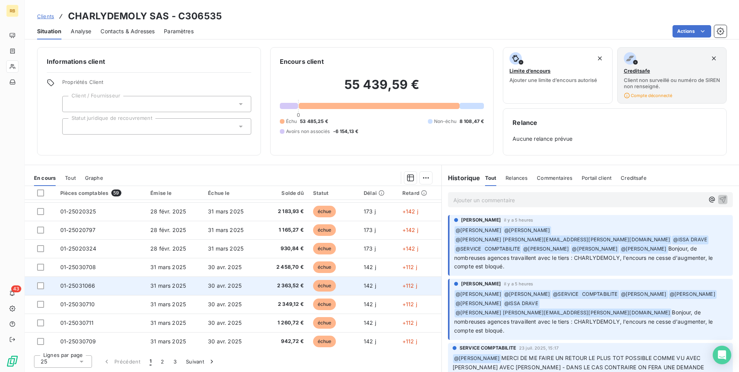
click at [325, 283] on span "échue" at bounding box center [324, 286] width 23 height 12
